Goal: Task Accomplishment & Management: Use online tool/utility

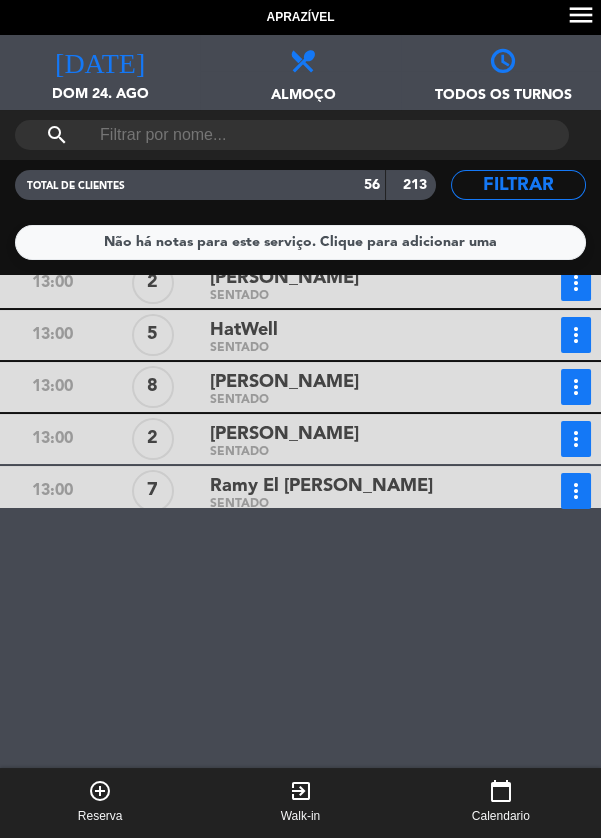
scroll to position [543, 0]
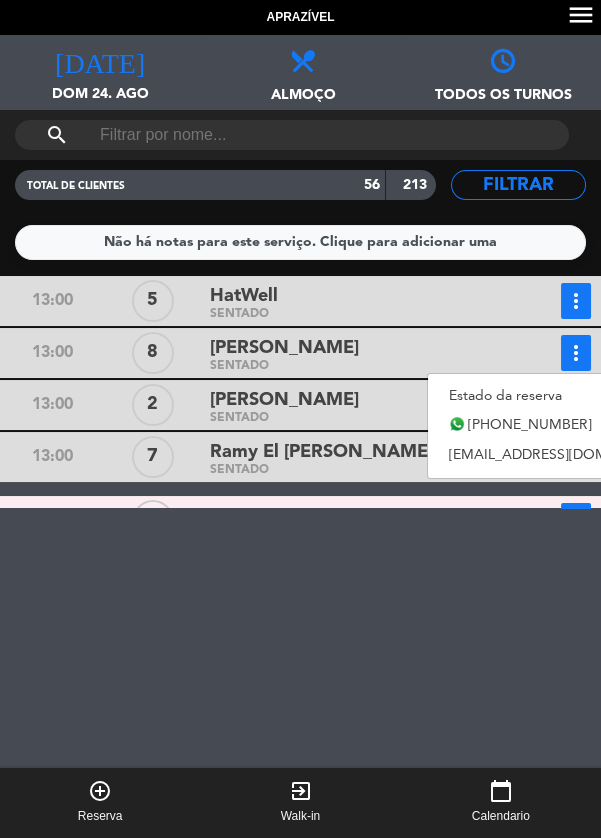
click at [458, 432] on div "Aprazível menu [DATE] Dom 24. ago [DATE] Todos os serviços Almoço [PERSON_NAME]…" at bounding box center [300, 419] width 601 height 838
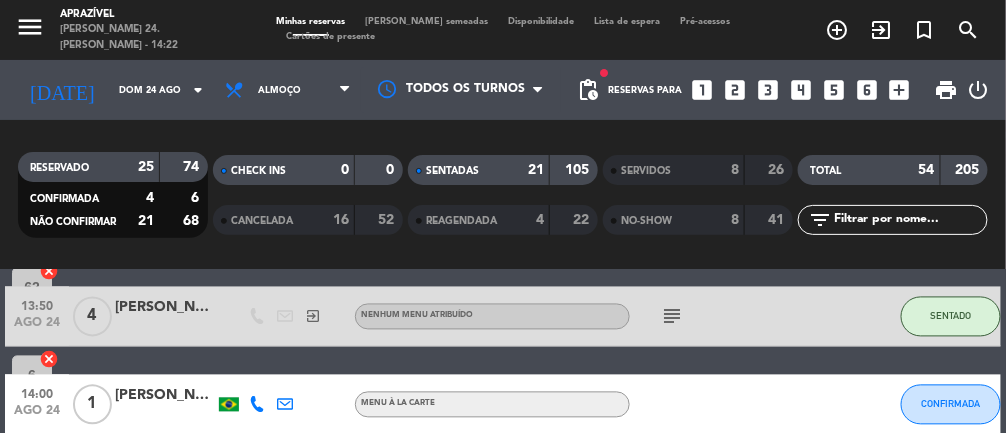
scroll to position [1054, 0]
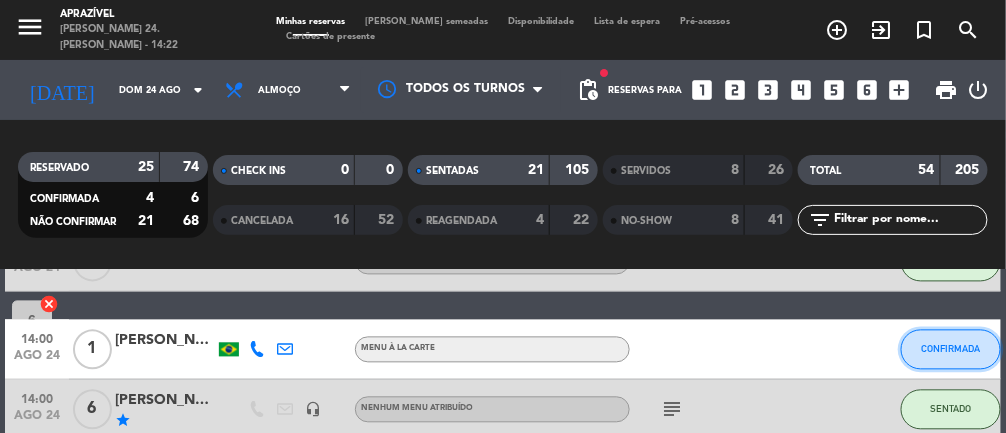
click at [945, 347] on span "CONFIRMADA" at bounding box center [950, 349] width 59 height 11
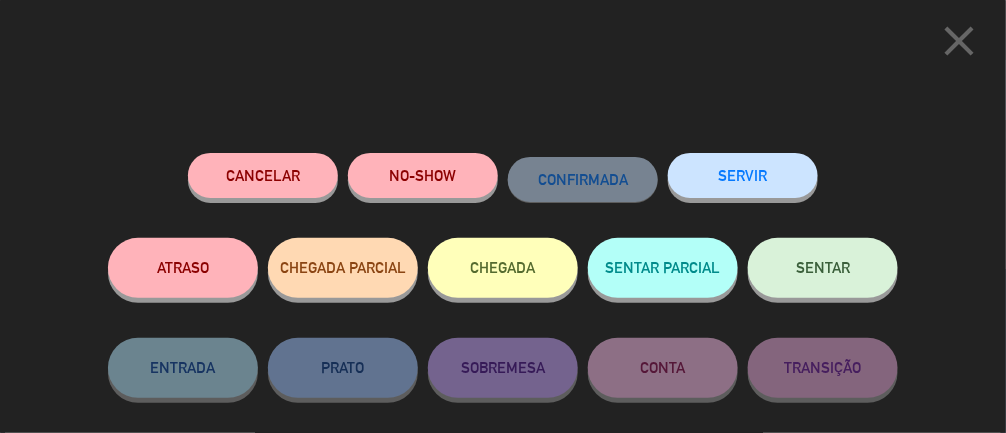
click at [863, 262] on button "SENTAR" at bounding box center [823, 268] width 150 height 60
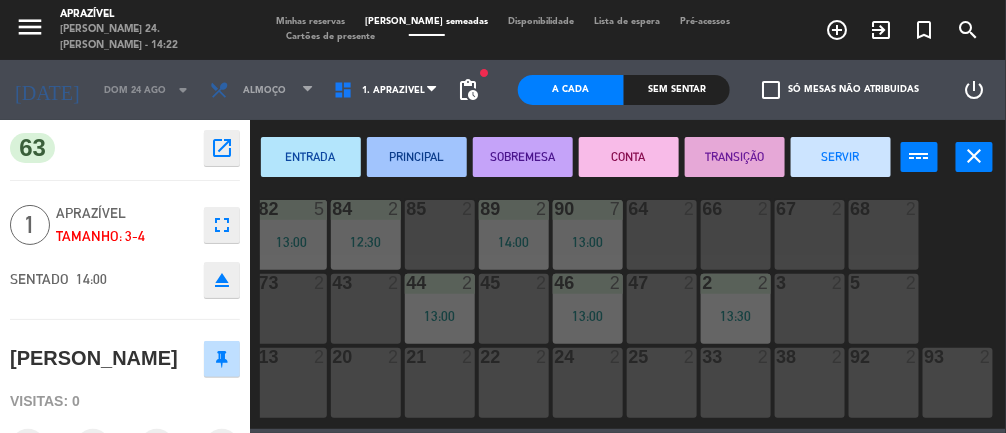
scroll to position [0, 229]
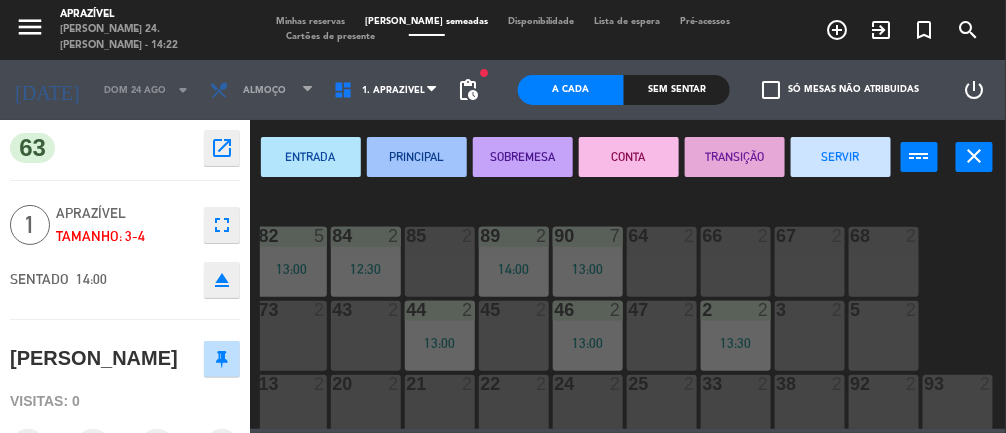
click at [893, 260] on div "68 2" at bounding box center [884, 262] width 70 height 70
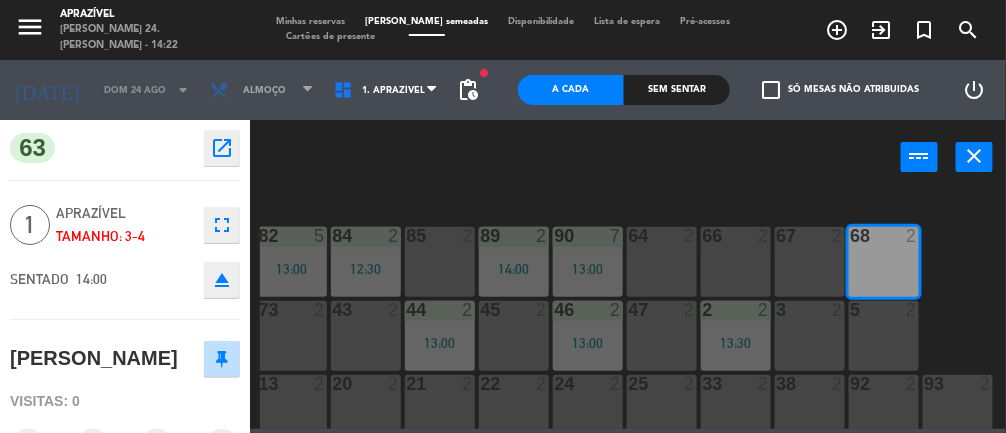
click at [969, 312] on div "90 7 13:00 85 2 84 2 12:30 91 2 89 2 14:00 68 2 83 2 66 2 67 2 82 5 13:00 81 2 …" at bounding box center [633, 310] width 746 height 238
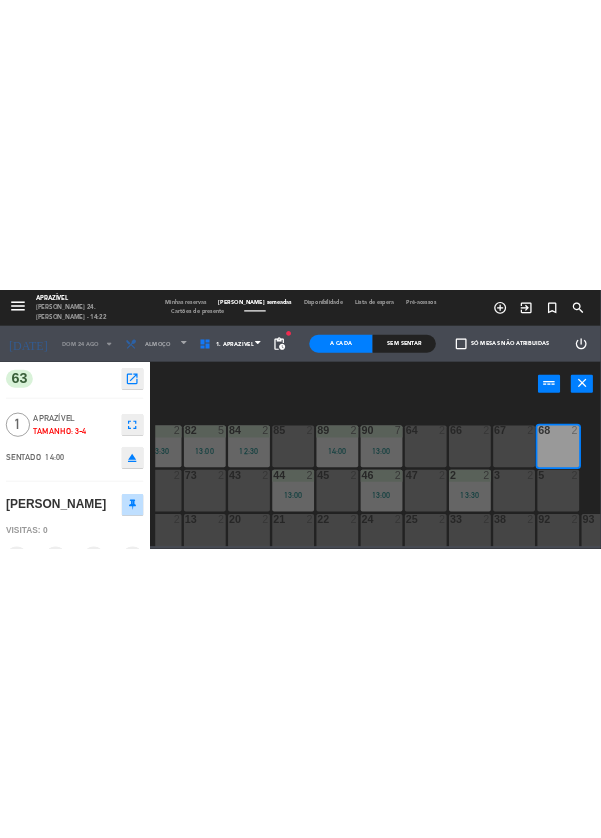
scroll to position [0, 0]
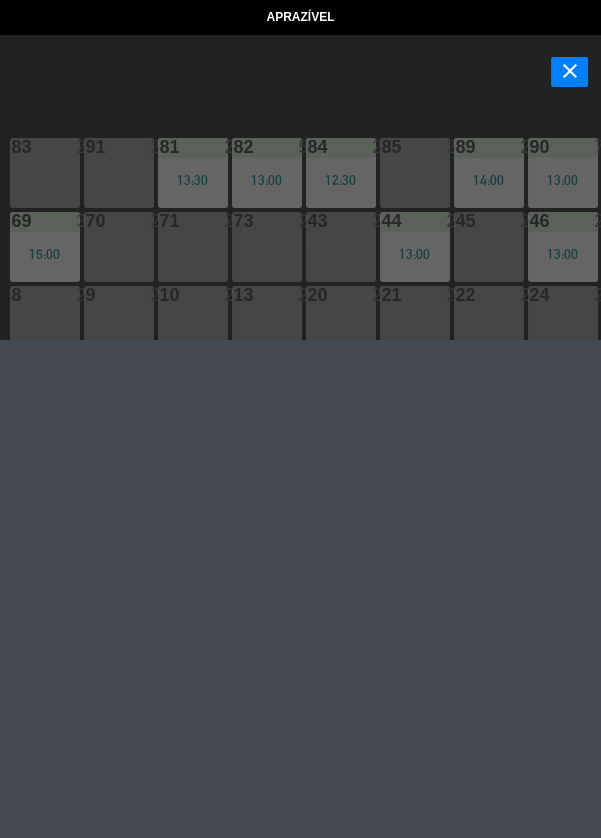
click at [540, 98] on header "power_input close" at bounding box center [300, 73] width 601 height 76
click at [567, 75] on icon "close" at bounding box center [570, 71] width 24 height 24
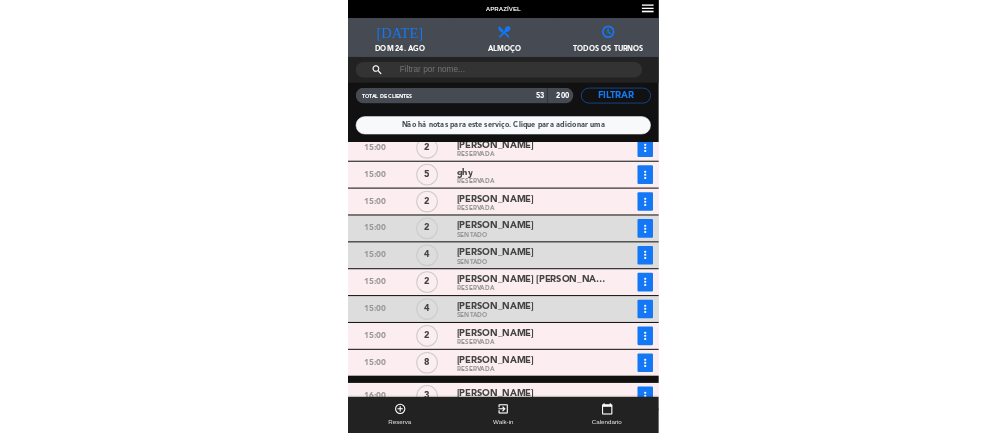
scroll to position [1074, 0]
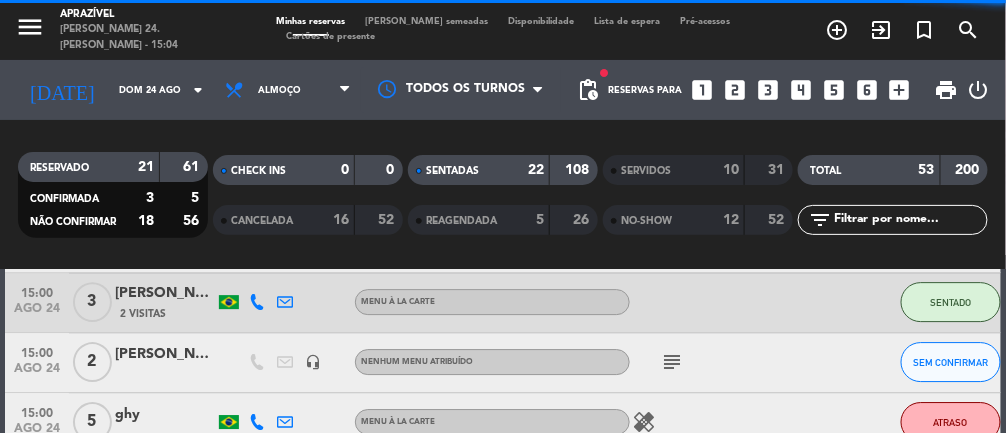
scroll to position [1661, 0]
